Goal: Navigation & Orientation: Find specific page/section

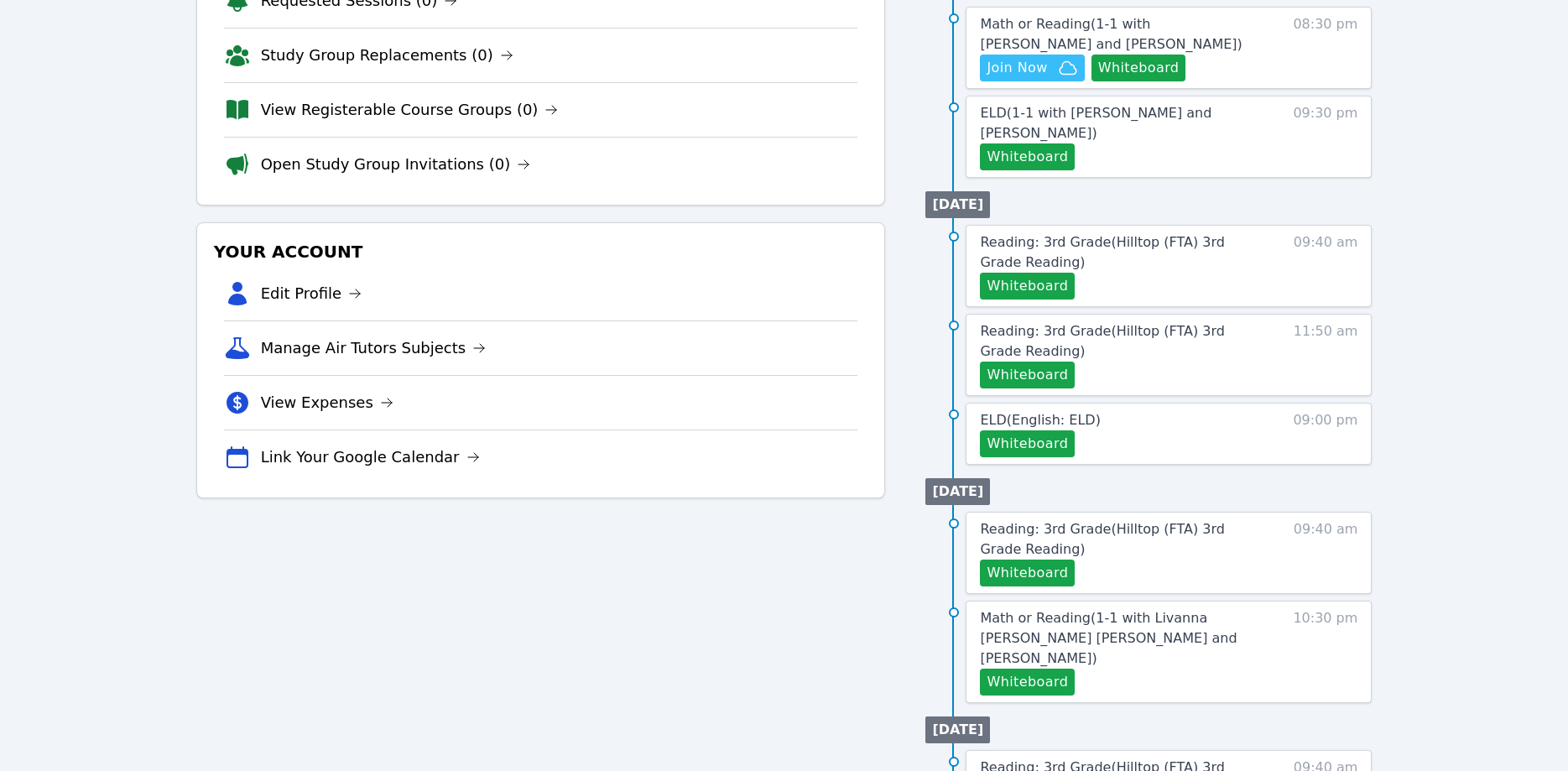
scroll to position [257, 0]
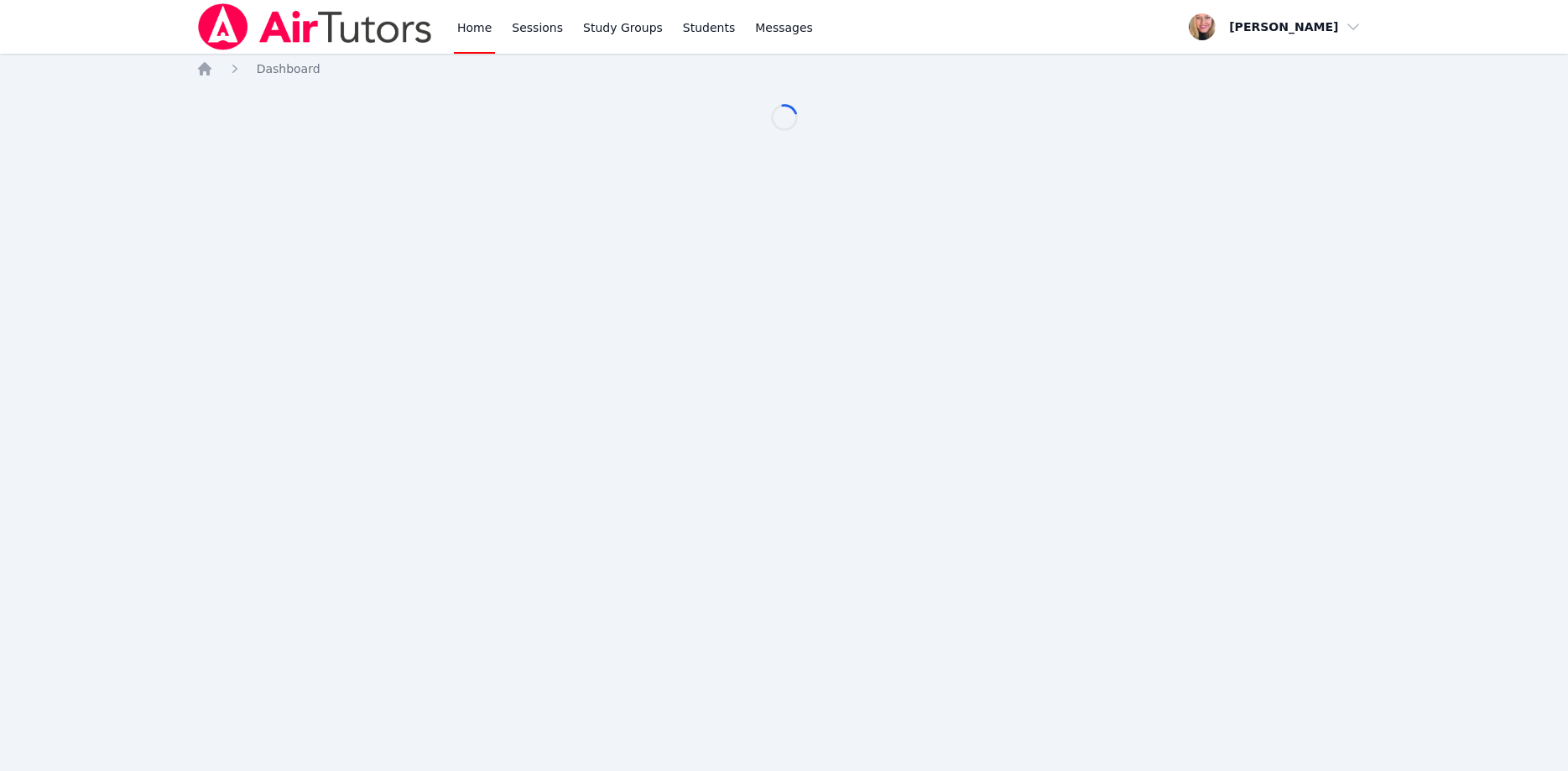
scroll to position [257, 0]
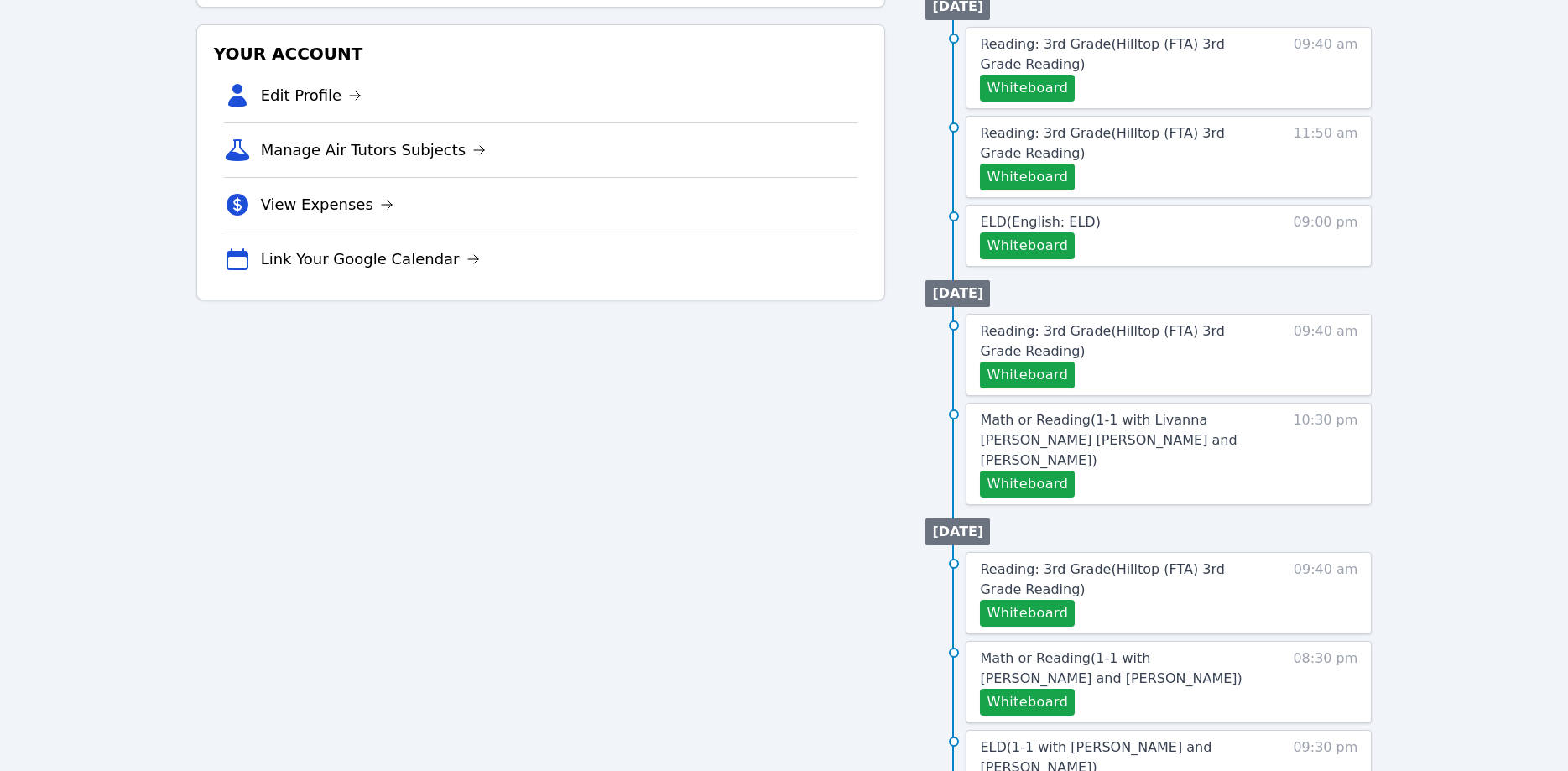
scroll to position [473, 0]
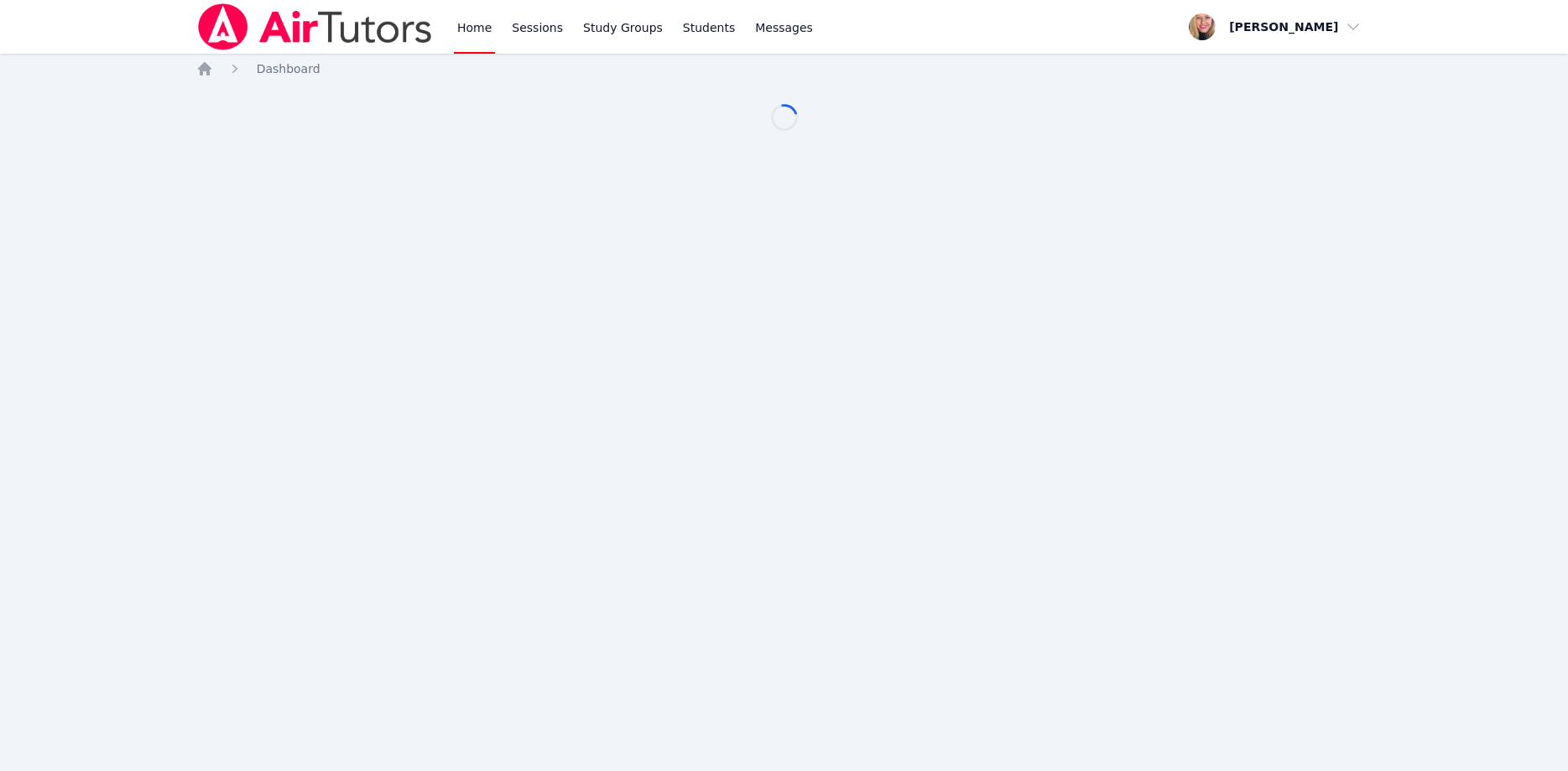
scroll to position [473, 0]
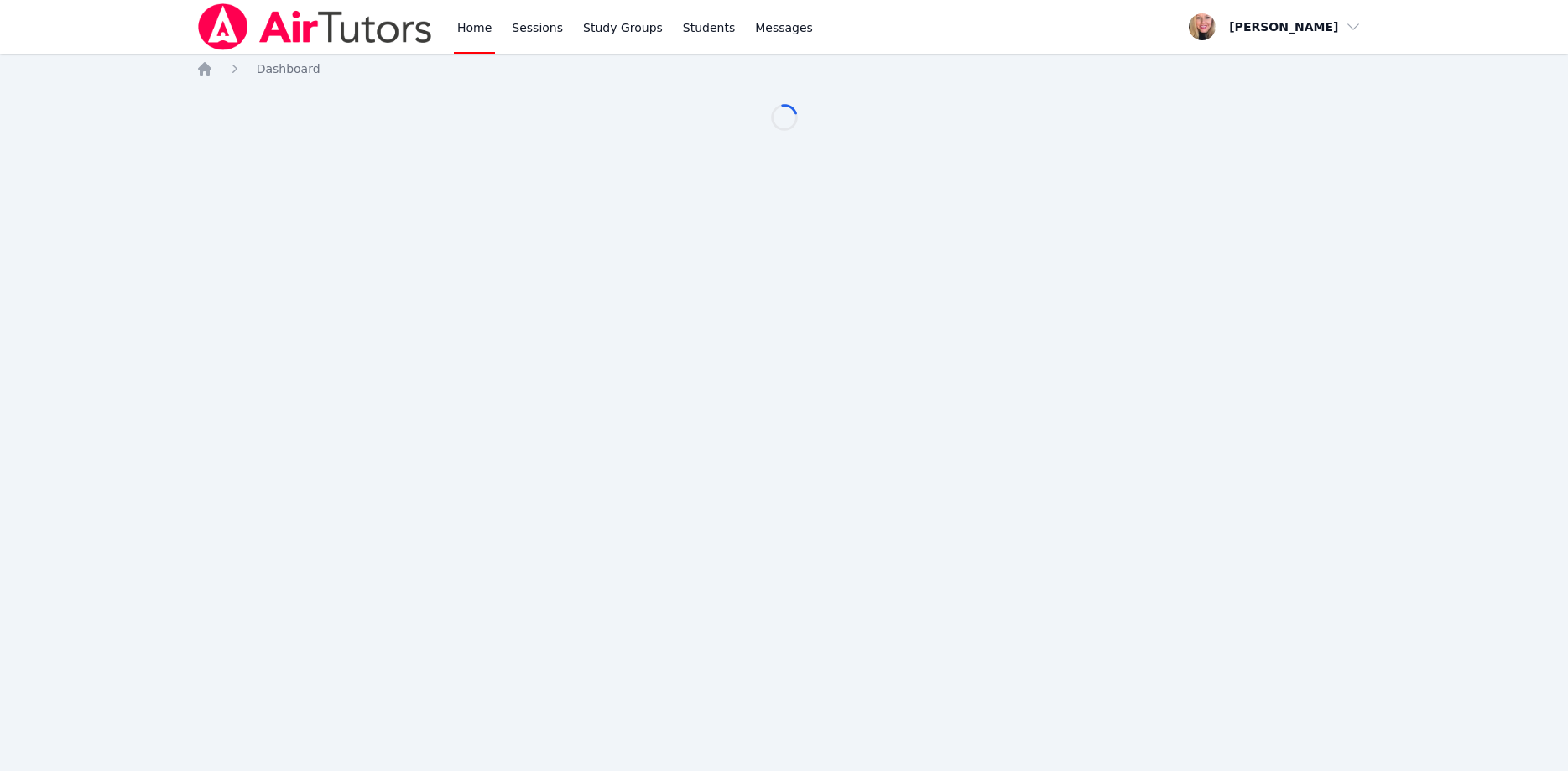
scroll to position [473, 0]
